Goal: Navigation & Orientation: Find specific page/section

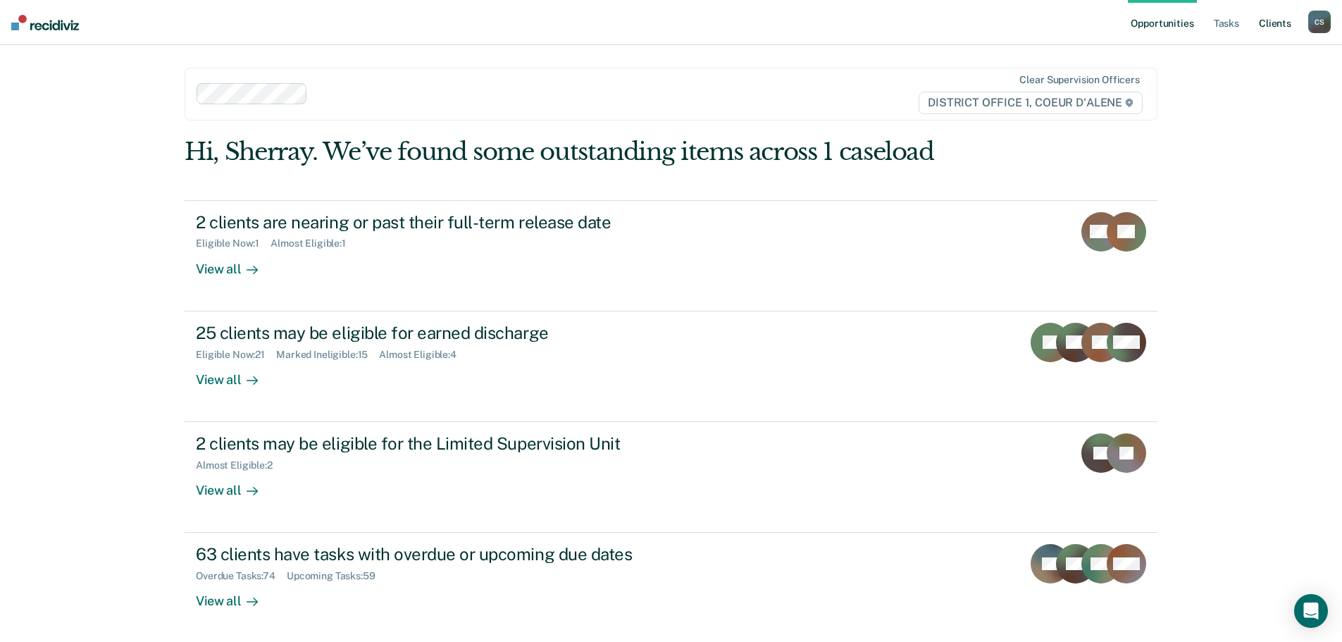
click at [1275, 24] on link "Client s" at bounding box center [1275, 22] width 38 height 45
